Goal: Task Accomplishment & Management: Manage account settings

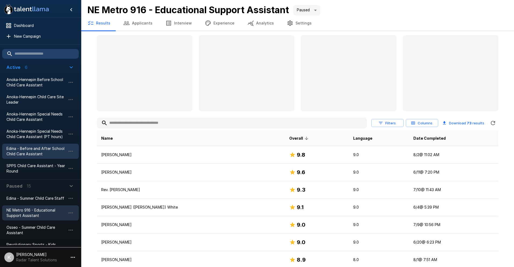
click at [22, 151] on span "Edina - Before and After School Child Care Assistant" at bounding box center [35, 151] width 59 height 11
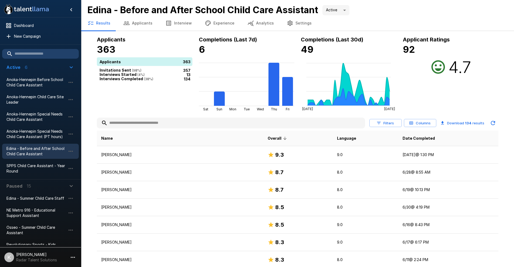
click at [142, 24] on button "Applicants" at bounding box center [138, 23] width 42 height 15
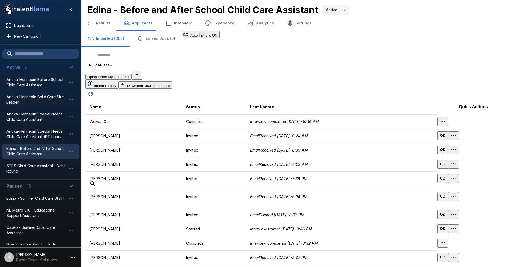
click at [104, 25] on button "Results" at bounding box center [99, 23] width 36 height 15
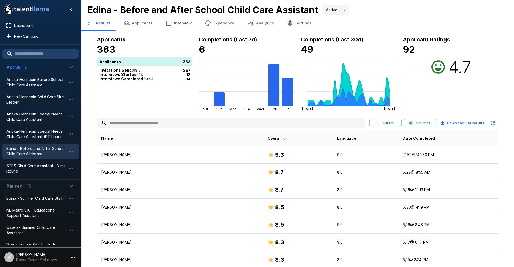
click at [177, 20] on button "Interview" at bounding box center [178, 23] width 39 height 15
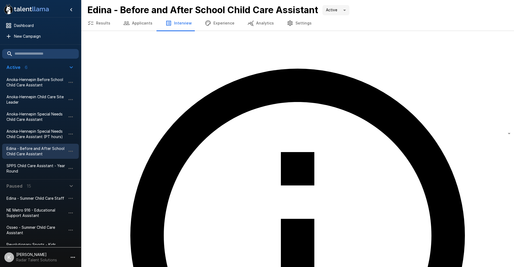
type textarea "*"
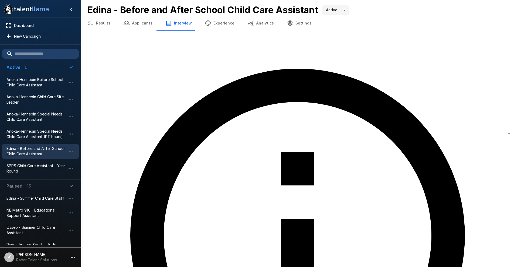
type textarea "*"
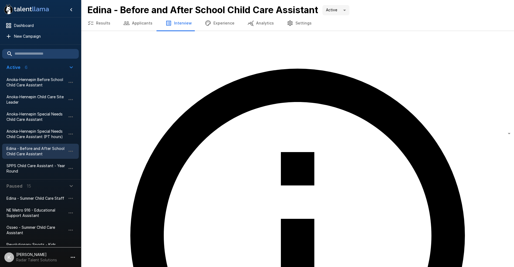
type textarea "*"
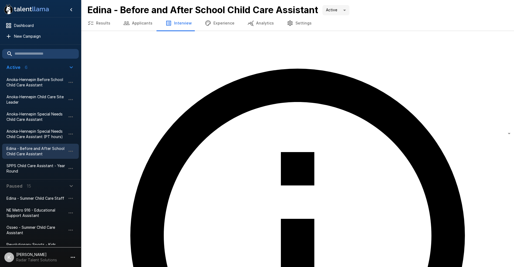
type textarea "*"
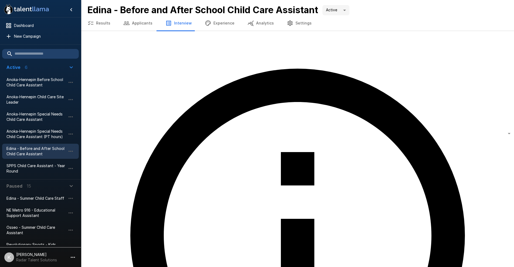
type textarea "*"
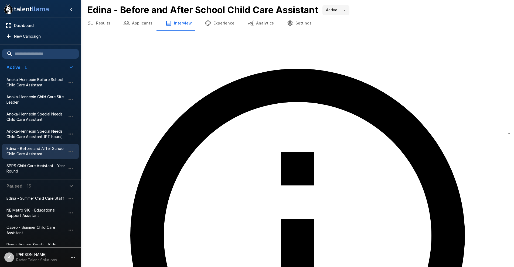
type textarea "*"
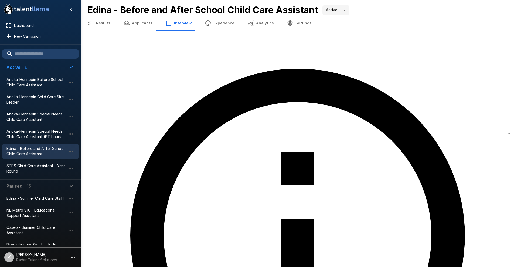
type textarea "*"
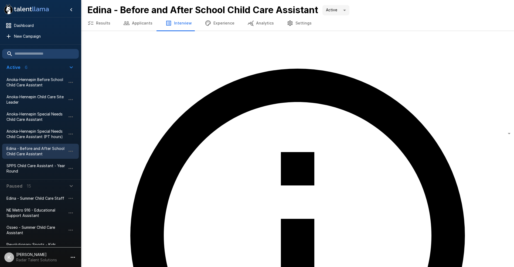
type textarea "*"
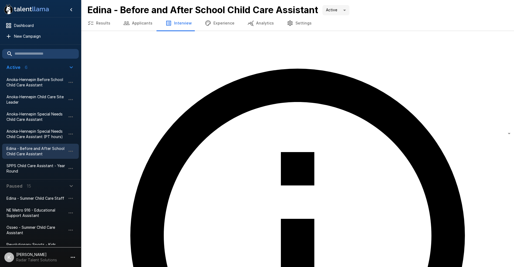
click at [134, 21] on button "Applicants" at bounding box center [138, 23] width 42 height 15
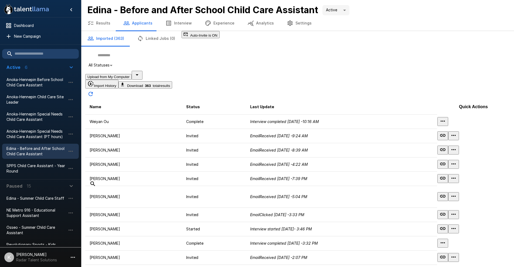
click at [456, 153] on icon "button" at bounding box center [453, 150] width 6 height 6
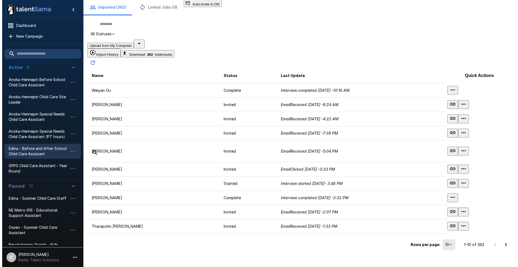
scroll to position [78, 0]
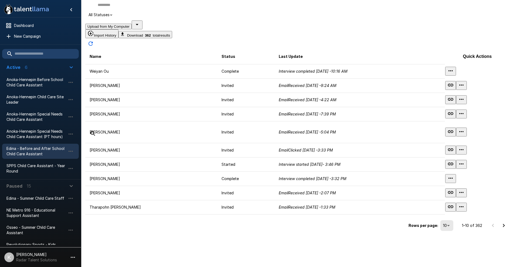
click at [464, 150] on icon "button" at bounding box center [461, 150] width 6 height 6
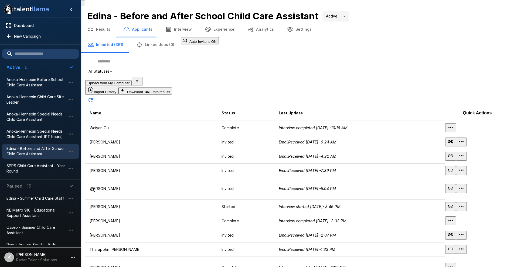
scroll to position [0, 0]
